Goal: Information Seeking & Learning: Check status

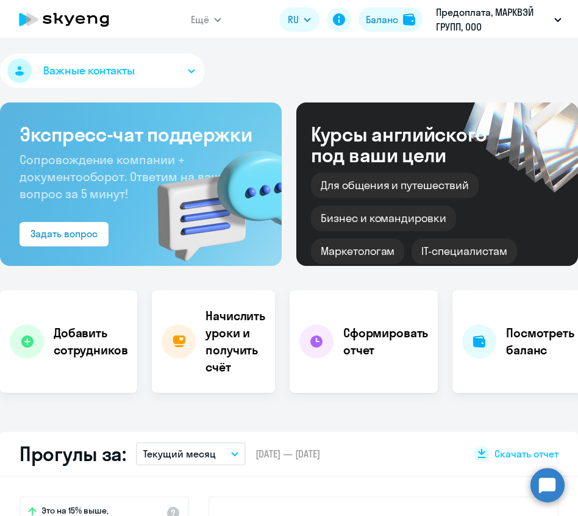
select select "30"
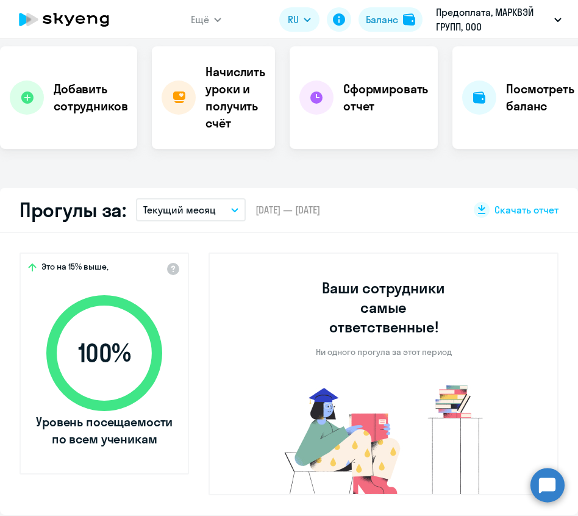
scroll to position [61, 0]
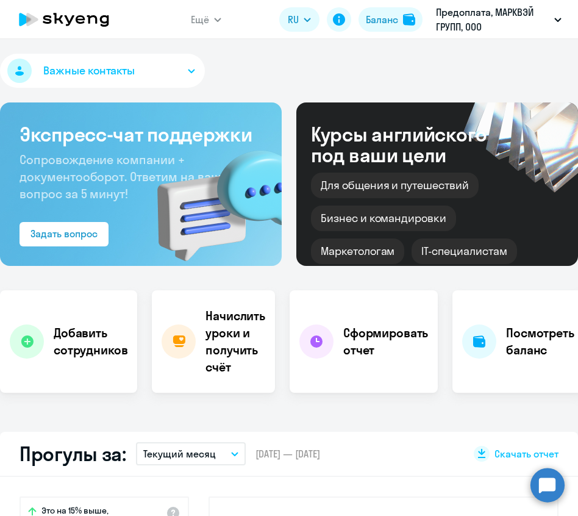
select select "30"
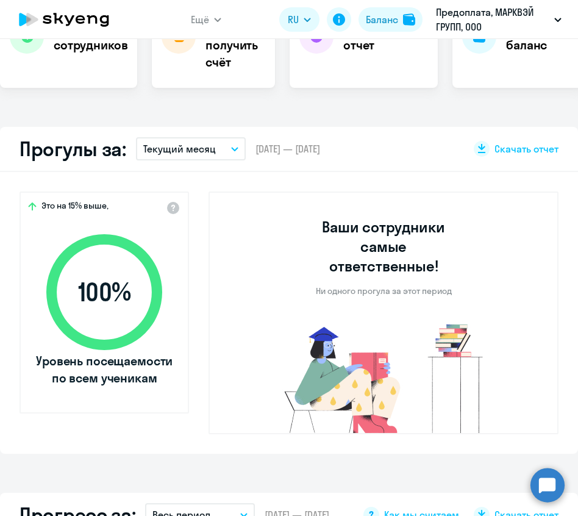
click at [199, 152] on p "Текущий месяц" at bounding box center [179, 148] width 73 height 15
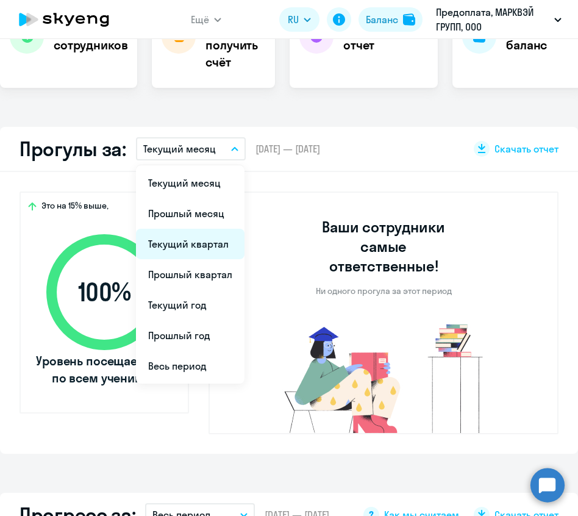
click at [192, 240] on li "Текущий квартал" at bounding box center [190, 244] width 109 height 30
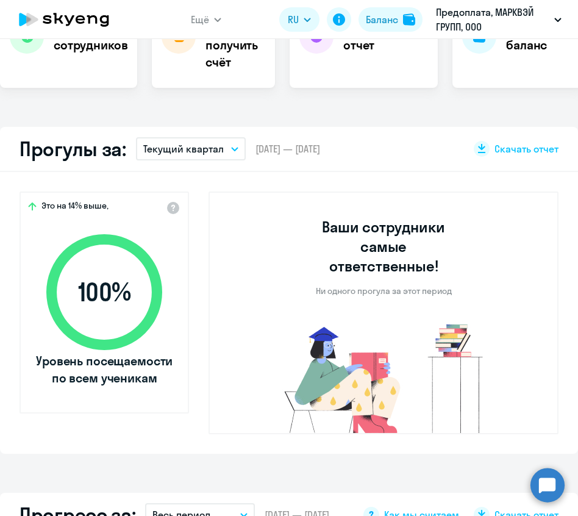
drag, startPoint x: 194, startPoint y: 138, endPoint x: 194, endPoint y: 144, distance: 6.7
click at [194, 139] on button "Текущий квартал" at bounding box center [191, 148] width 110 height 23
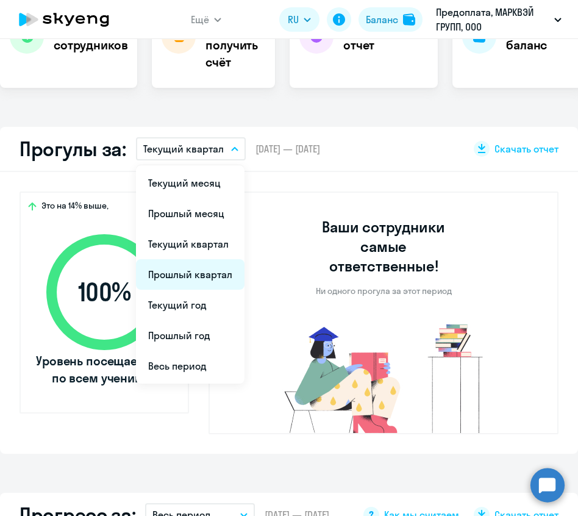
click at [188, 276] on li "Прошлый квартал" at bounding box center [190, 274] width 109 height 30
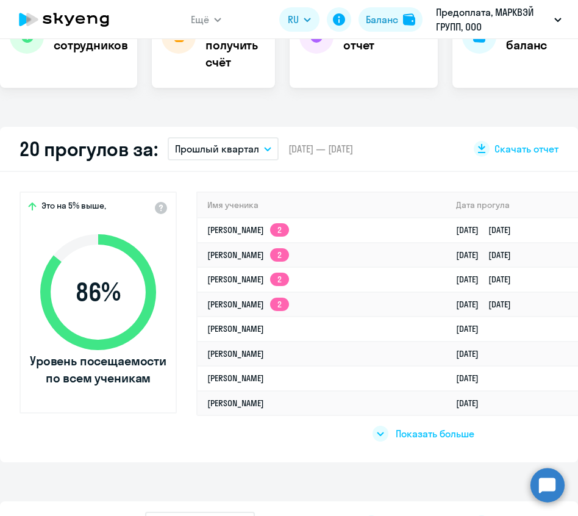
click at [231, 154] on p "Прошлый квартал" at bounding box center [217, 148] width 84 height 15
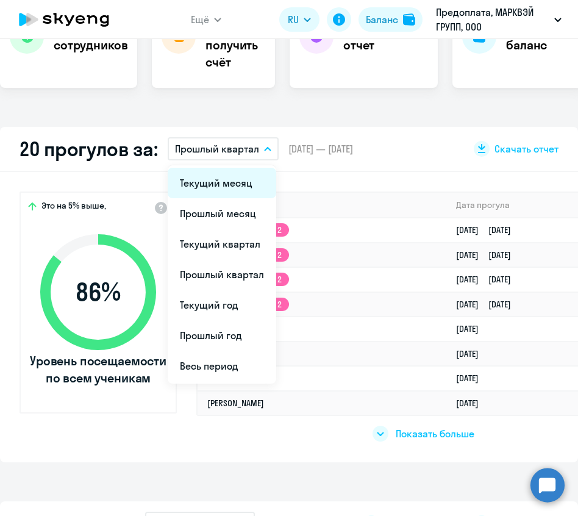
click at [222, 187] on li "Текущий месяц" at bounding box center [222, 183] width 109 height 30
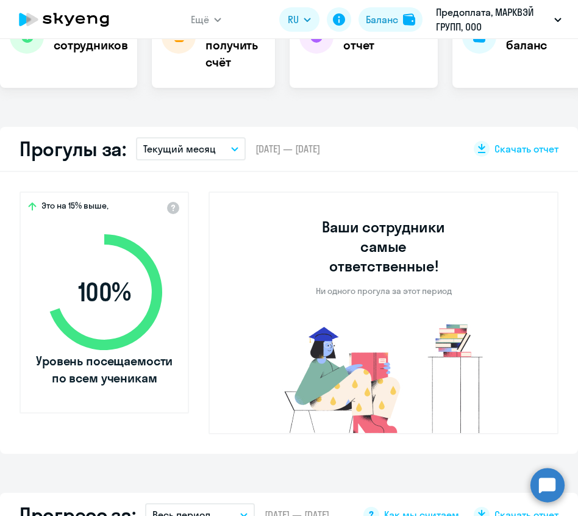
click at [244, 149] on div "Прогулы за: Текущий месяц Текущий месяц Прошлый месяц Текущий квартал Прошлый к…" at bounding box center [289, 149] width 578 height 45
click at [232, 148] on icon "button" at bounding box center [235, 149] width 6 height 3
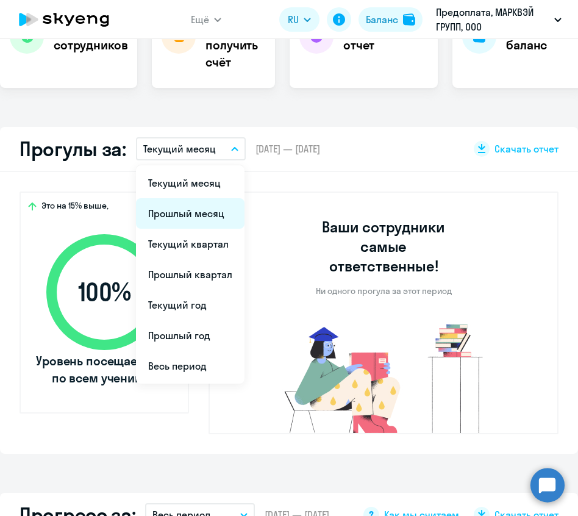
click at [210, 212] on li "Прошлый месяц" at bounding box center [190, 213] width 109 height 30
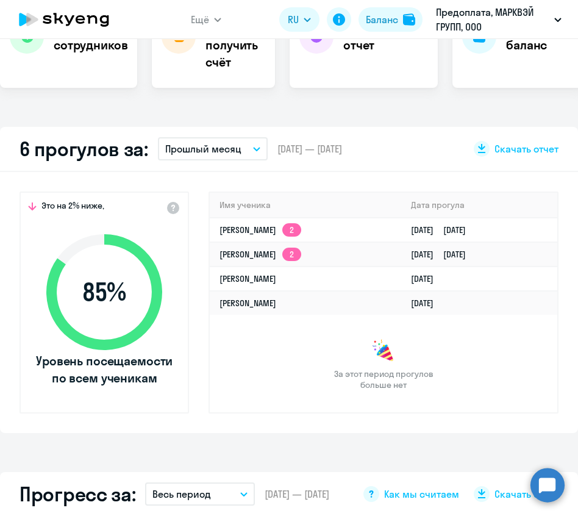
click at [234, 150] on p "Прошлый месяц" at bounding box center [203, 148] width 76 height 15
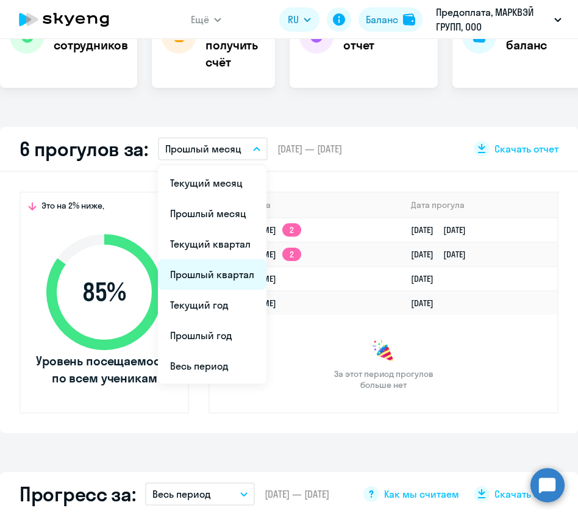
click at [216, 267] on li "Прошлый квартал" at bounding box center [212, 274] width 109 height 30
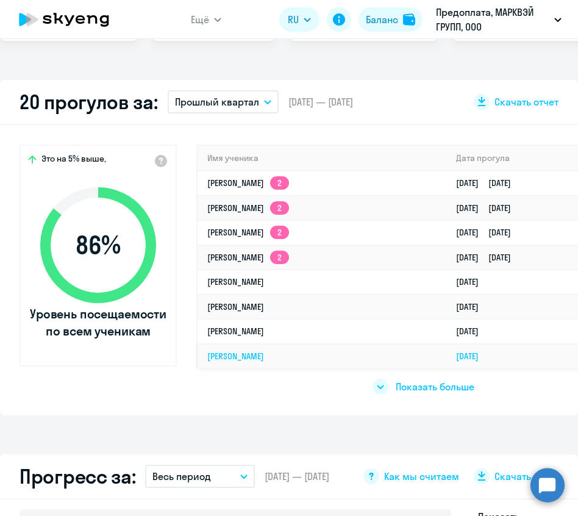
scroll to position [366, 0]
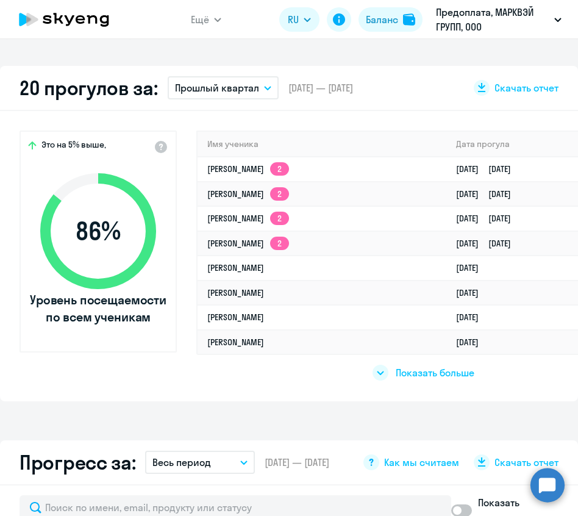
click at [380, 374] on div at bounding box center [380, 373] width 16 height 16
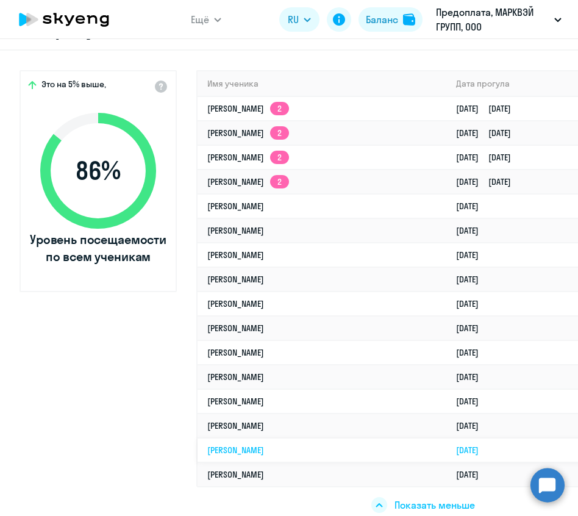
scroll to position [427, 0]
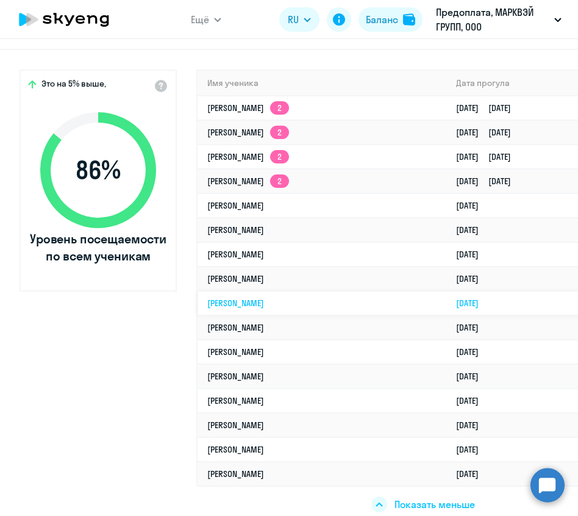
click at [296, 298] on td "[PERSON_NAME]" at bounding box center [322, 303] width 249 height 24
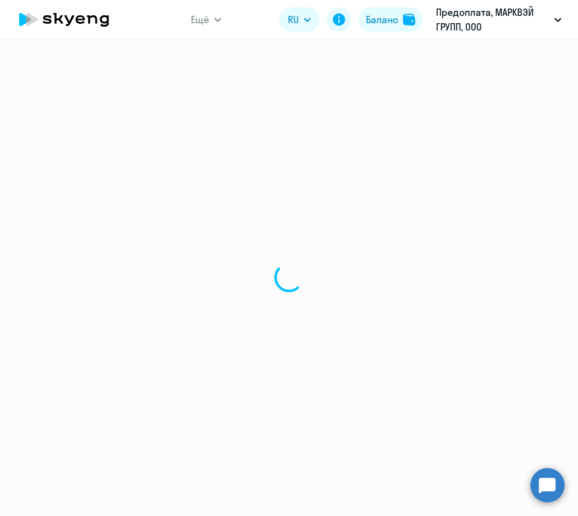
select select "english"
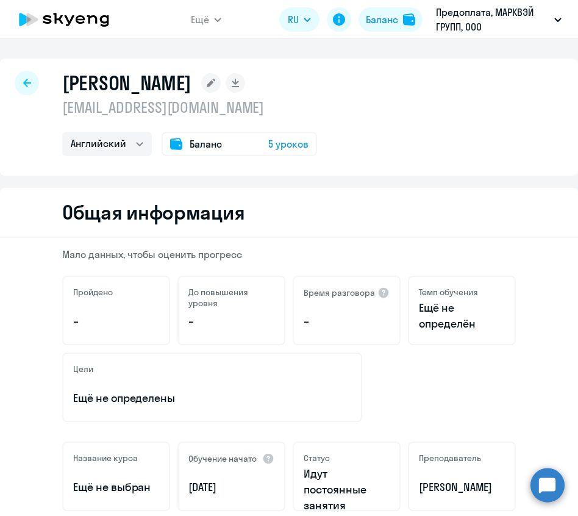
drag, startPoint x: 408, startPoint y: 291, endPoint x: 478, endPoint y: 317, distance: 74.8
click at [478, 317] on div "Темп обучения Ещё не определён" at bounding box center [462, 310] width 108 height 69
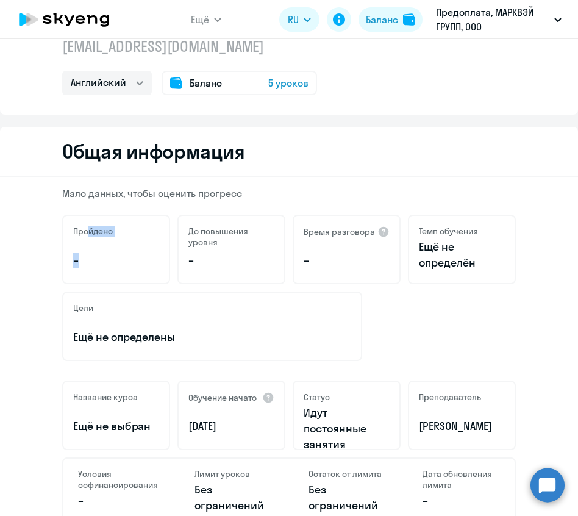
drag, startPoint x: 85, startPoint y: 235, endPoint x: 171, endPoint y: 254, distance: 88.0
click at [169, 254] on div "Пройдено – До повышения уровня – Время разговора – Темп обучения Ещё не определ…" at bounding box center [289, 249] width 454 height 69
drag, startPoint x: 195, startPoint y: 245, endPoint x: 245, endPoint y: 264, distance: 53.4
click at [245, 264] on div "До повышения уровня –" at bounding box center [231, 249] width 108 height 69
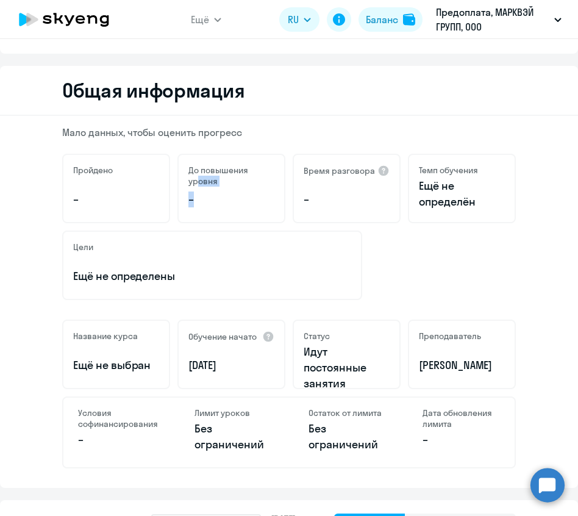
drag, startPoint x: 153, startPoint y: 374, endPoint x: 51, endPoint y: 366, distance: 102.1
click at [41, 371] on div "Мало данных, чтобы оценить прогресс Пройдено – До повышения уровня – Время разг…" at bounding box center [289, 302] width 578 height 372
drag, startPoint x: 223, startPoint y: 359, endPoint x: 327, endPoint y: 371, distance: 104.3
click at [327, 371] on div "Название курса Ещё не выбран Обучение начато 09.08.2025 Статус Идут постоянные …" at bounding box center [289, 353] width 454 height 69
click at [408, 370] on div "Преподаватель Руппель Алексей" at bounding box center [462, 353] width 108 height 69
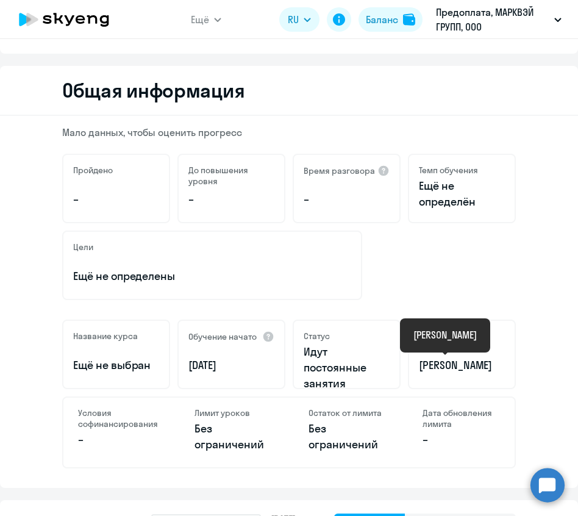
drag, startPoint x: 404, startPoint y: 369, endPoint x: 483, endPoint y: 366, distance: 79.3
click at [480, 366] on div "Преподаватель Руппель Алексей" at bounding box center [462, 353] width 108 height 69
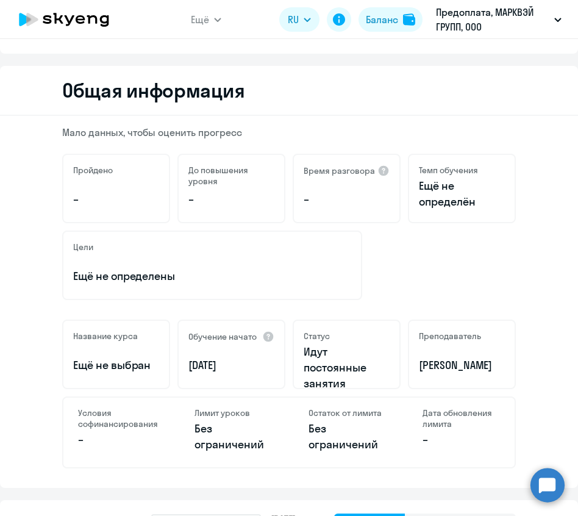
click at [518, 371] on div "Мало данных, чтобы оценить прогресс Пройдено – До повышения уровня – Время разг…" at bounding box center [289, 302] width 578 height 372
drag, startPoint x: 488, startPoint y: 366, endPoint x: 354, endPoint y: 366, distance: 134.1
click at [354, 366] on div "Название курса Ещё не выбран Обучение начато 09.08.2025 Статус Идут постоянные …" at bounding box center [289, 353] width 454 height 69
click at [419, 367] on p "Руппель Алексей" at bounding box center [462, 365] width 86 height 16
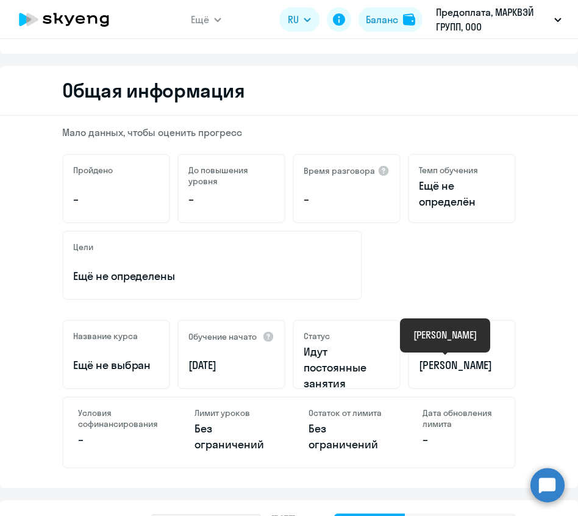
drag, startPoint x: 415, startPoint y: 367, endPoint x: 499, endPoint y: 368, distance: 84.1
click at [499, 368] on div "Преподаватель Руппель Алексей" at bounding box center [462, 353] width 108 height 69
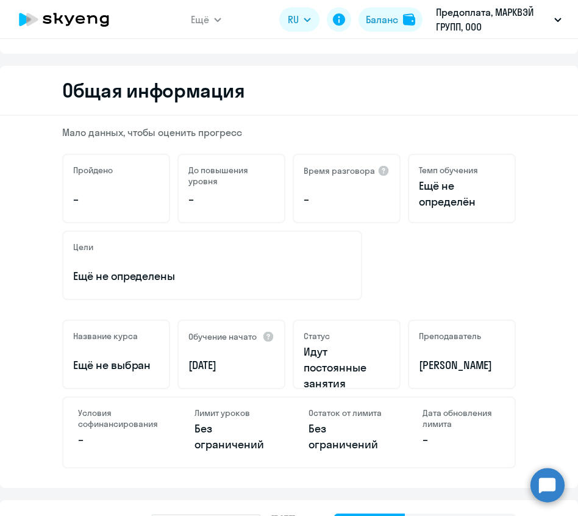
click at [499, 368] on div "Преподаватель Руппель Алексей" at bounding box center [462, 353] width 108 height 69
drag, startPoint x: 471, startPoint y: 366, endPoint x: 405, endPoint y: 366, distance: 65.8
click at [408, 366] on div "Преподаватель Руппель Алексей" at bounding box center [462, 353] width 108 height 69
click at [419, 365] on p "Руппель Алексей" at bounding box center [462, 365] width 86 height 16
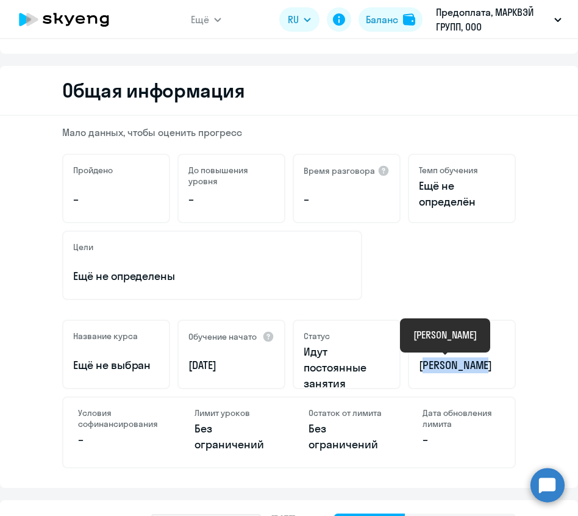
drag, startPoint x: 410, startPoint y: 365, endPoint x: 477, endPoint y: 363, distance: 67.1
click at [477, 363] on p "Руппель Алексей" at bounding box center [462, 365] width 86 height 16
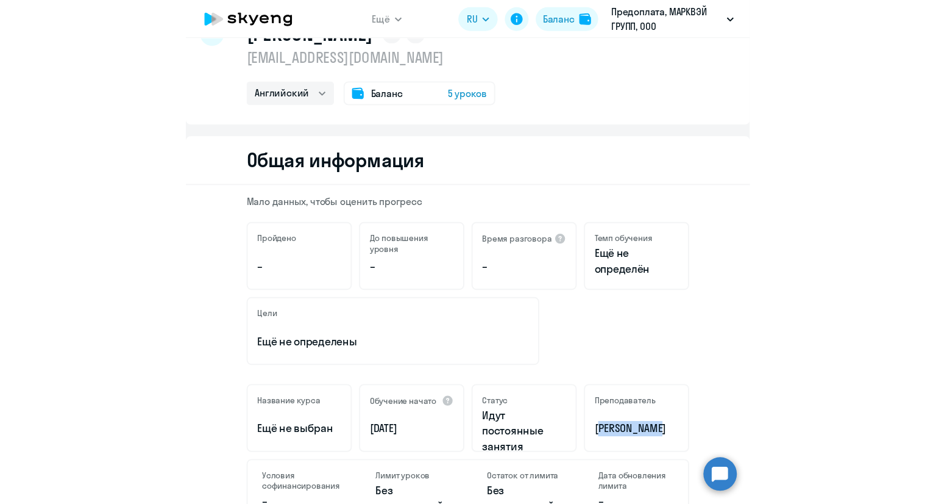
scroll to position [0, 0]
